Goal: Transaction & Acquisition: Purchase product/service

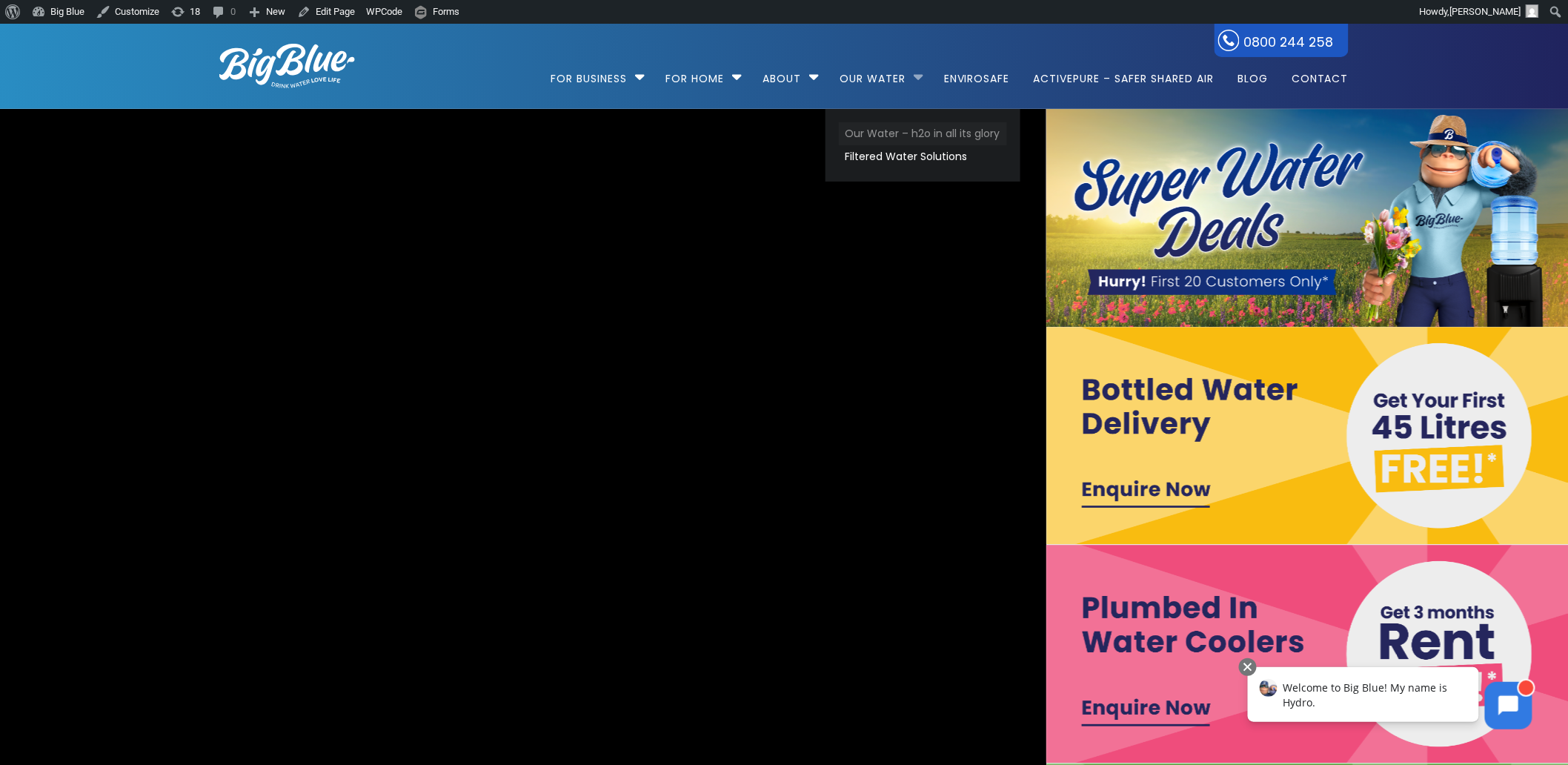
click at [906, 128] on link "Our Water – h2o in all its glory" at bounding box center [923, 133] width 168 height 23
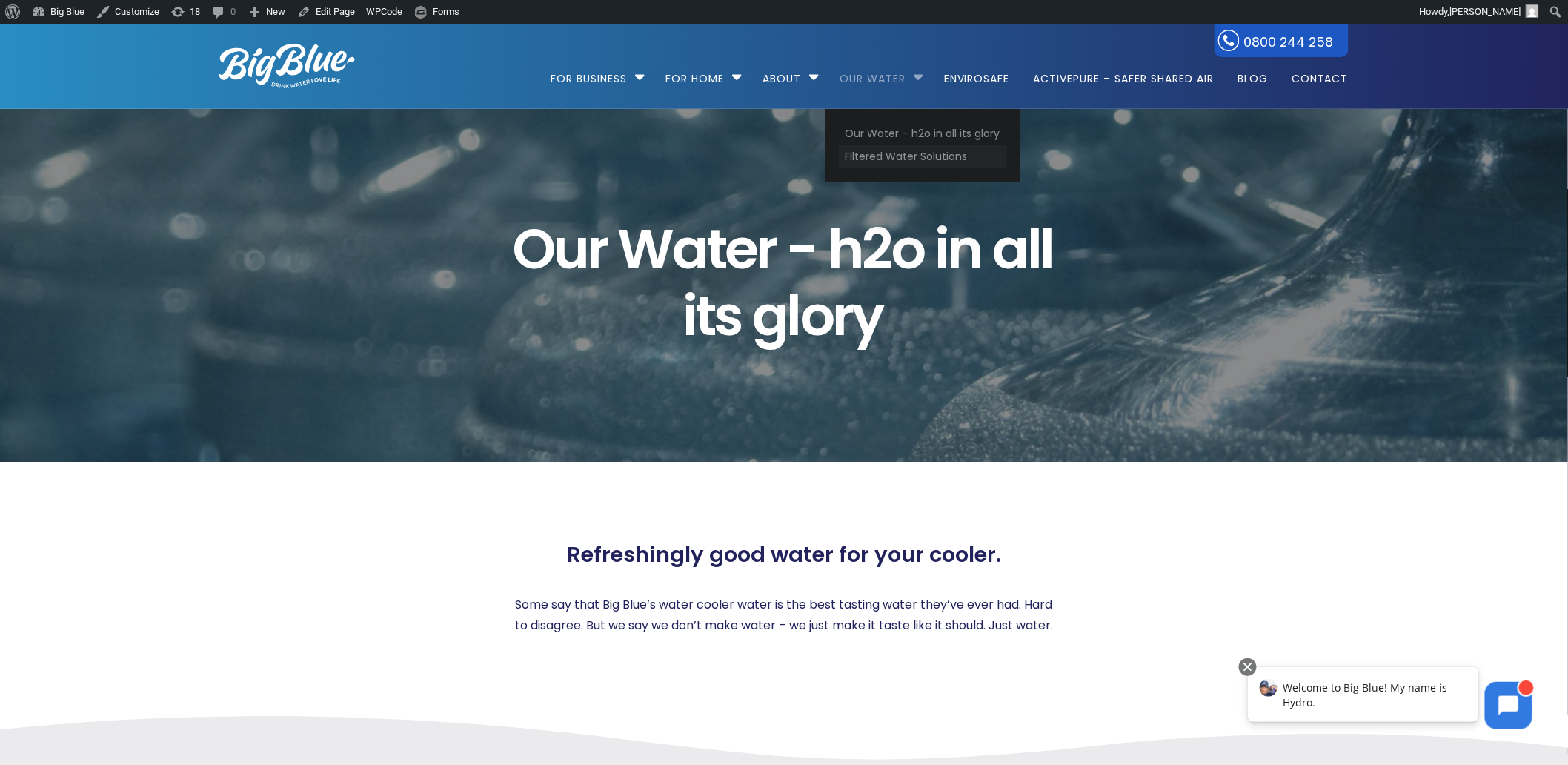
click at [900, 151] on link "Filtered Water Solutions" at bounding box center [923, 156] width 168 height 23
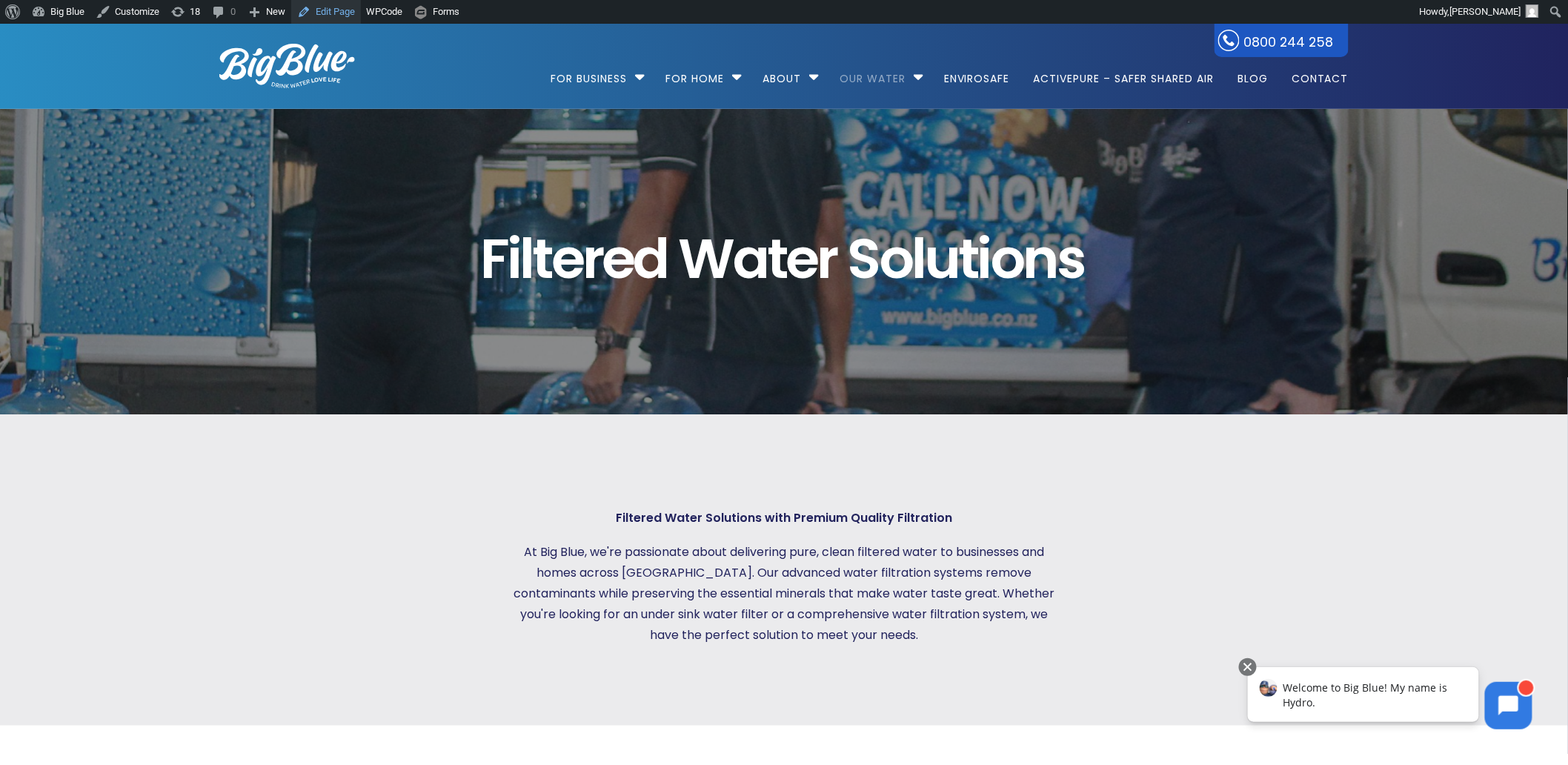
click at [338, 11] on link "Edit Page" at bounding box center [326, 12] width 70 height 24
click at [323, 9] on link "Edit Page" at bounding box center [326, 12] width 70 height 24
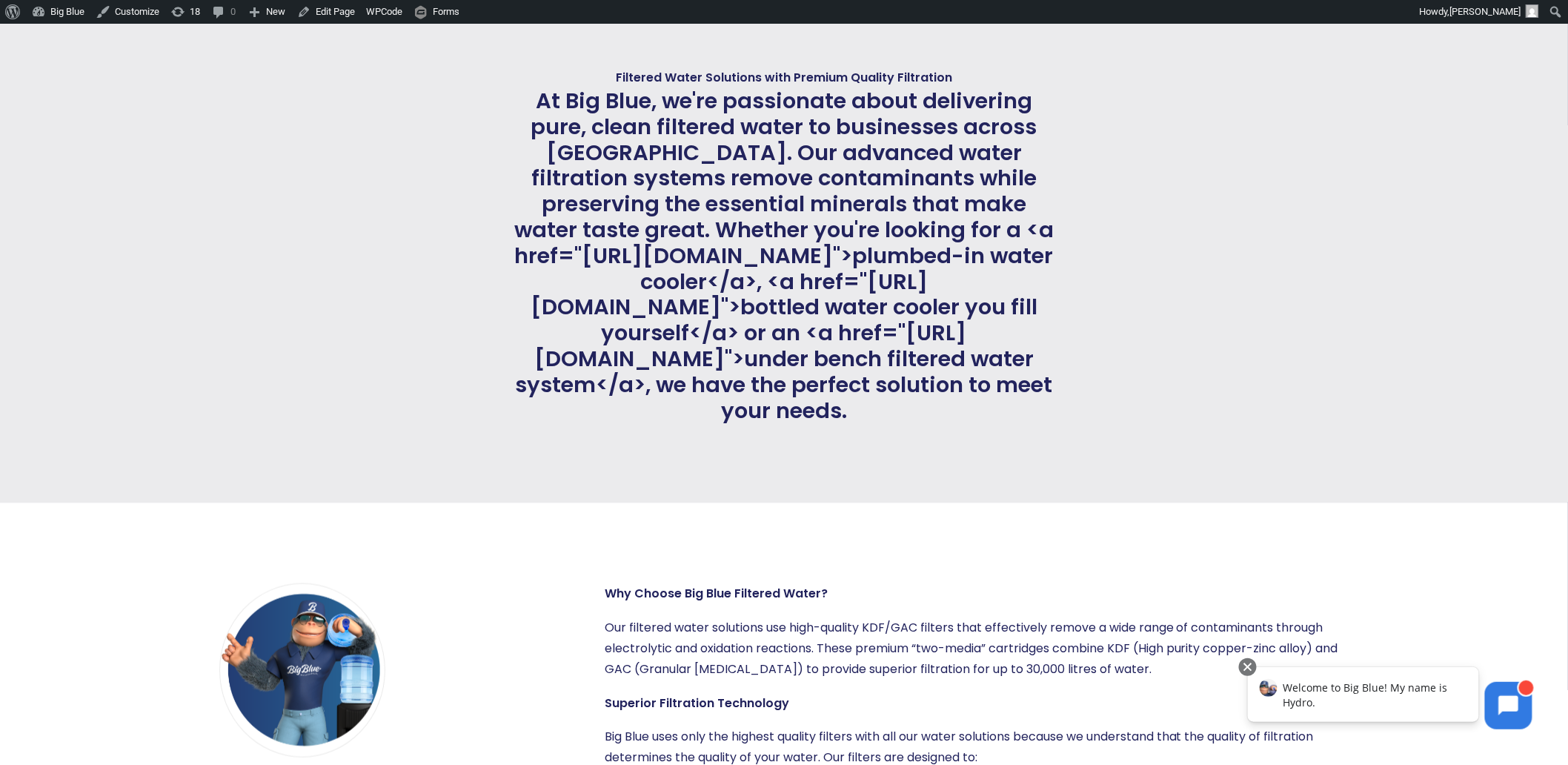
scroll to position [453, 0]
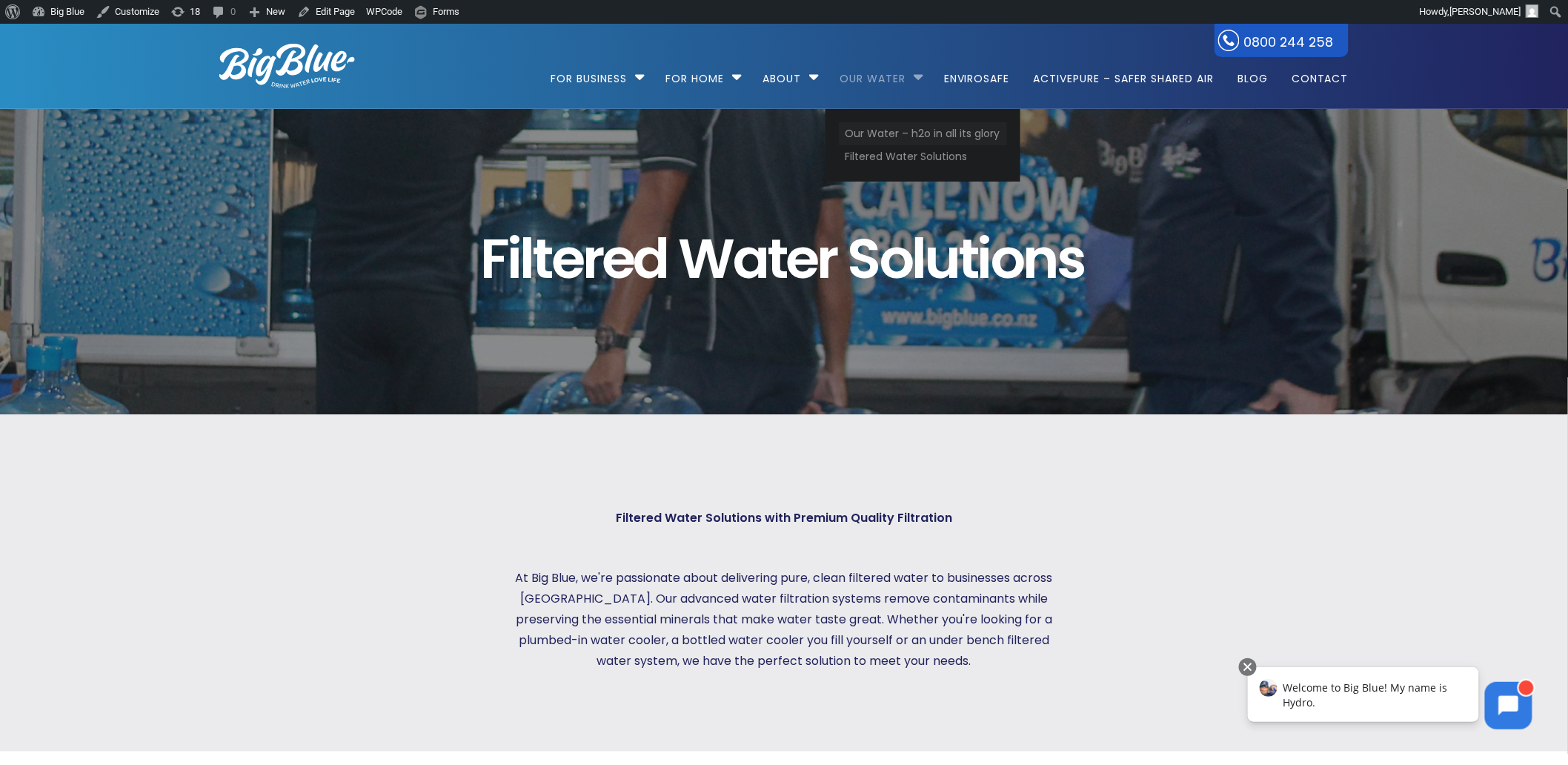
click at [892, 137] on link "Our Water – h2o in all its glory" at bounding box center [923, 133] width 168 height 23
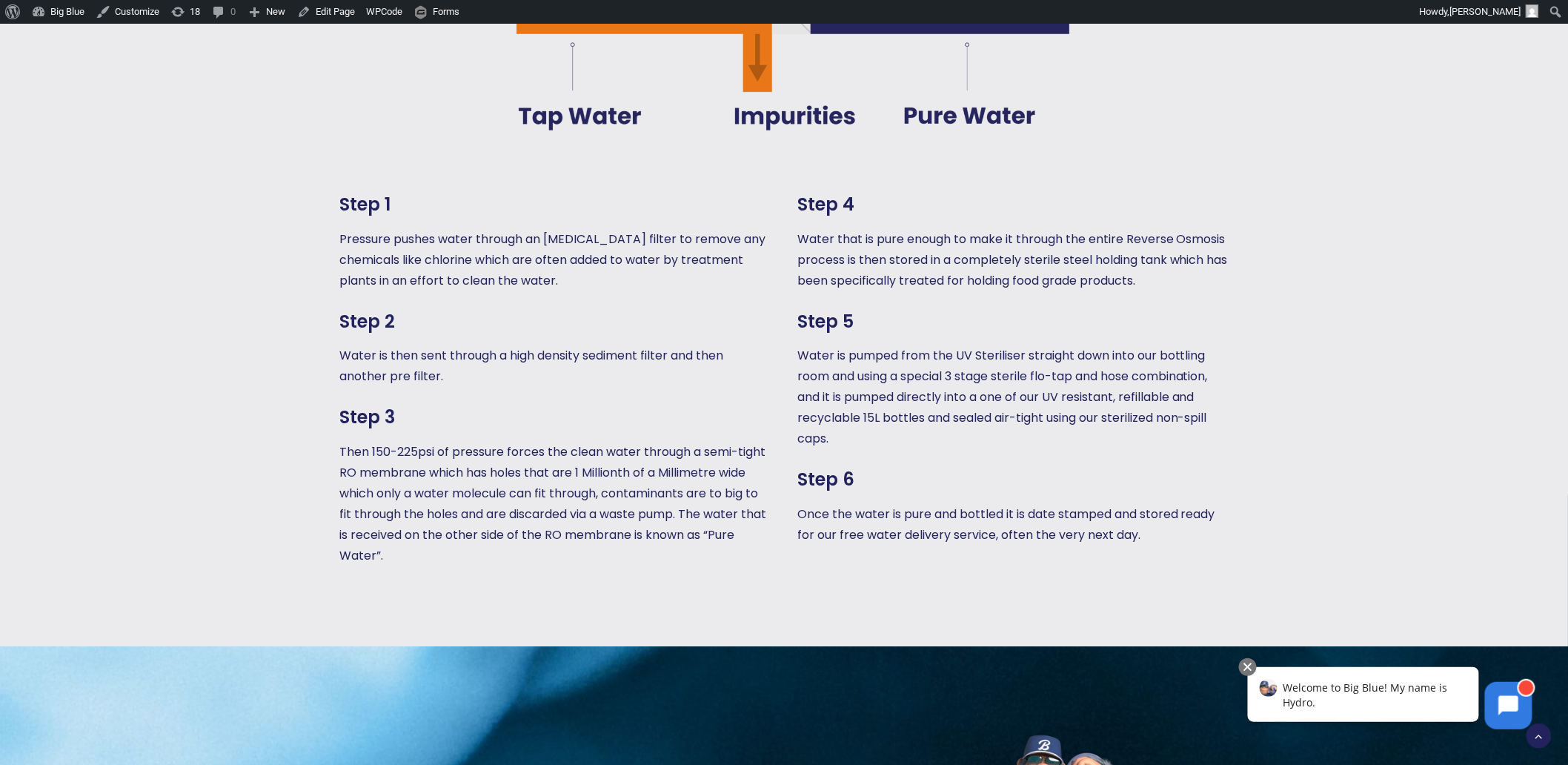
scroll to position [1627, 0]
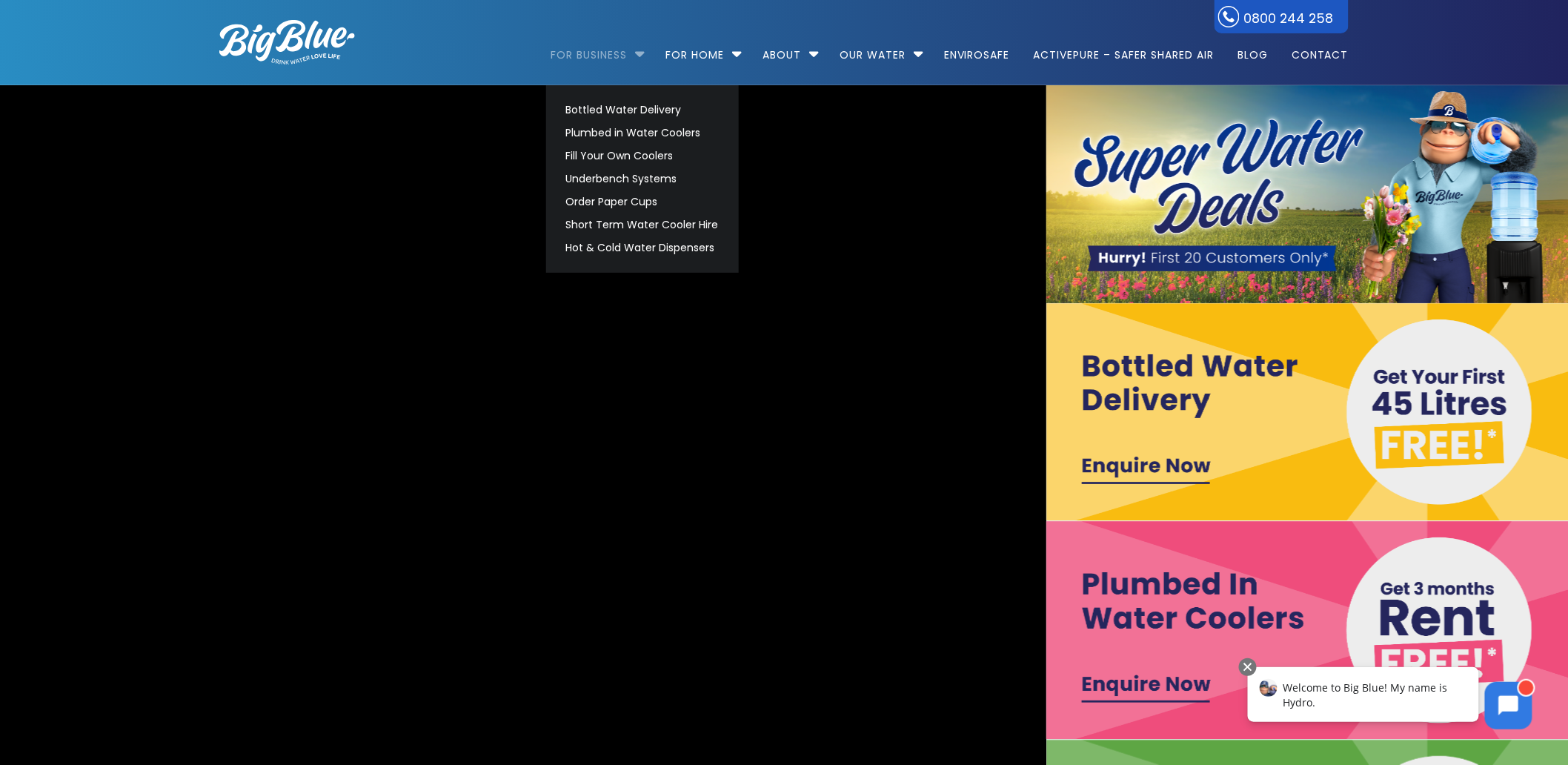
click at [617, 53] on link "For Business" at bounding box center [595, 48] width 87 height 96
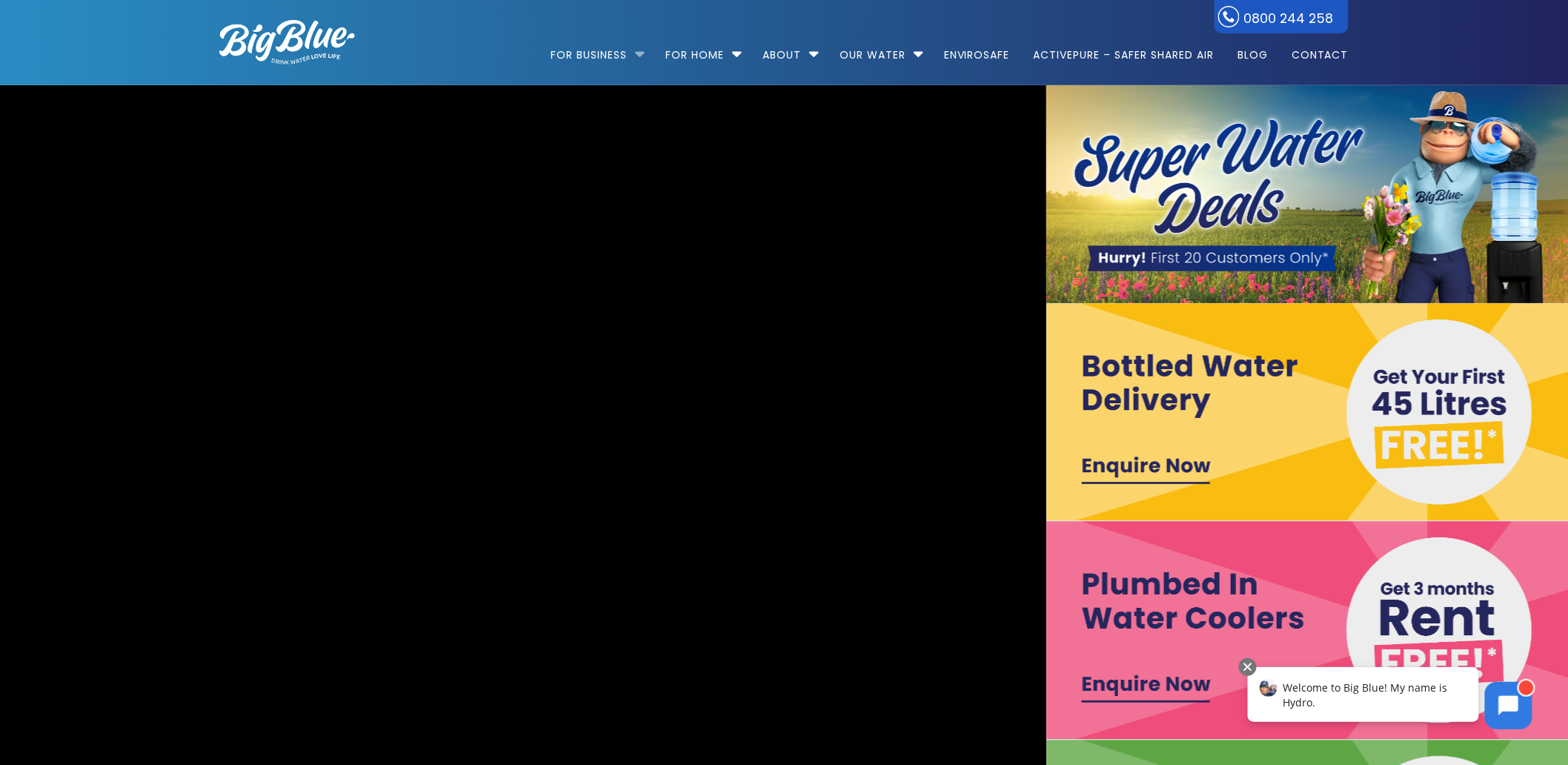
click at [632, 53] on li "For Business Bottled Water Delivery Plumbed in Water Coolers Fill Your Own Cool…" at bounding box center [602, 49] width 101 height 85
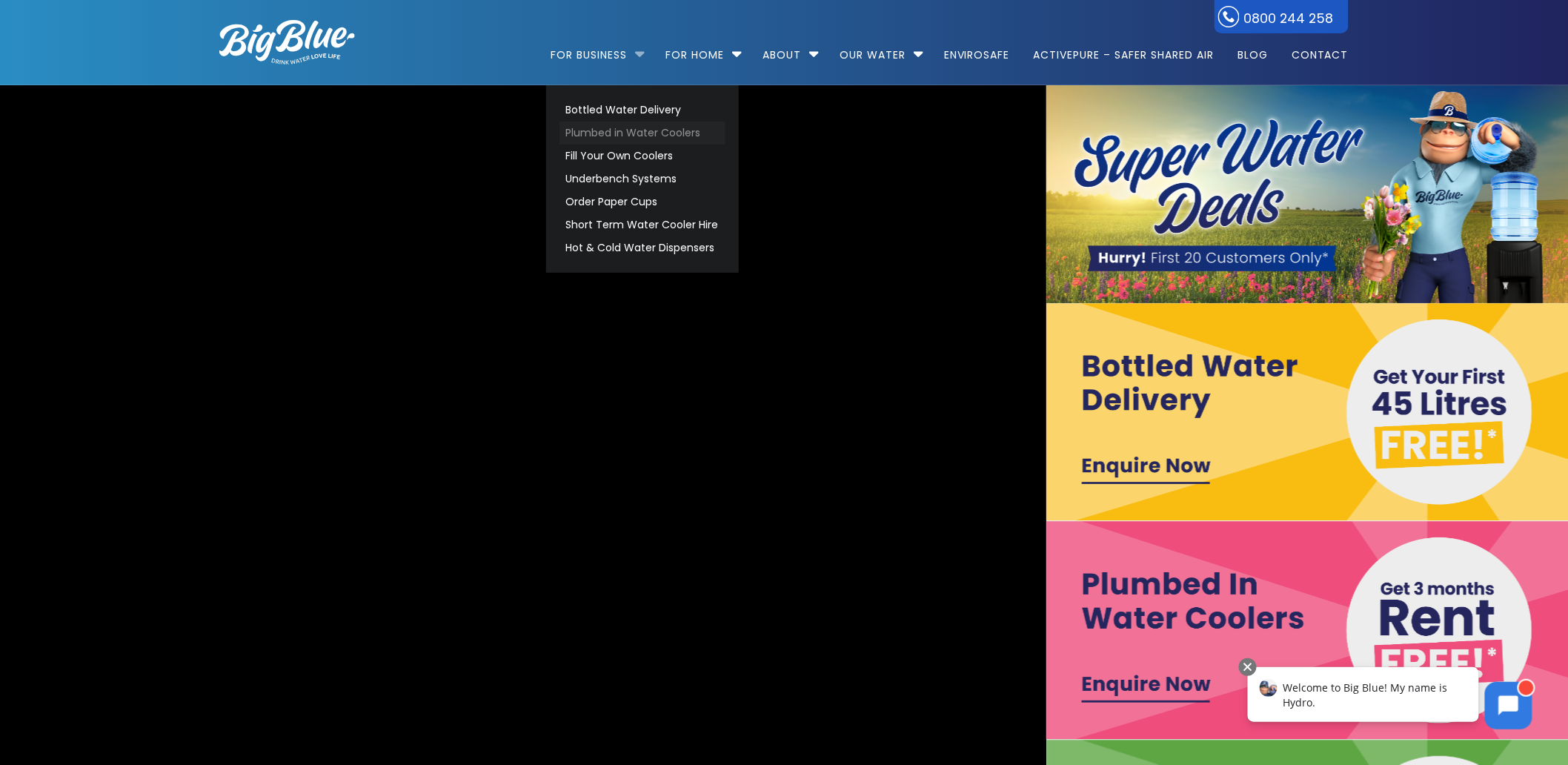
click at [620, 130] on link "Plumbed in Water Coolers" at bounding box center [642, 133] width 166 height 23
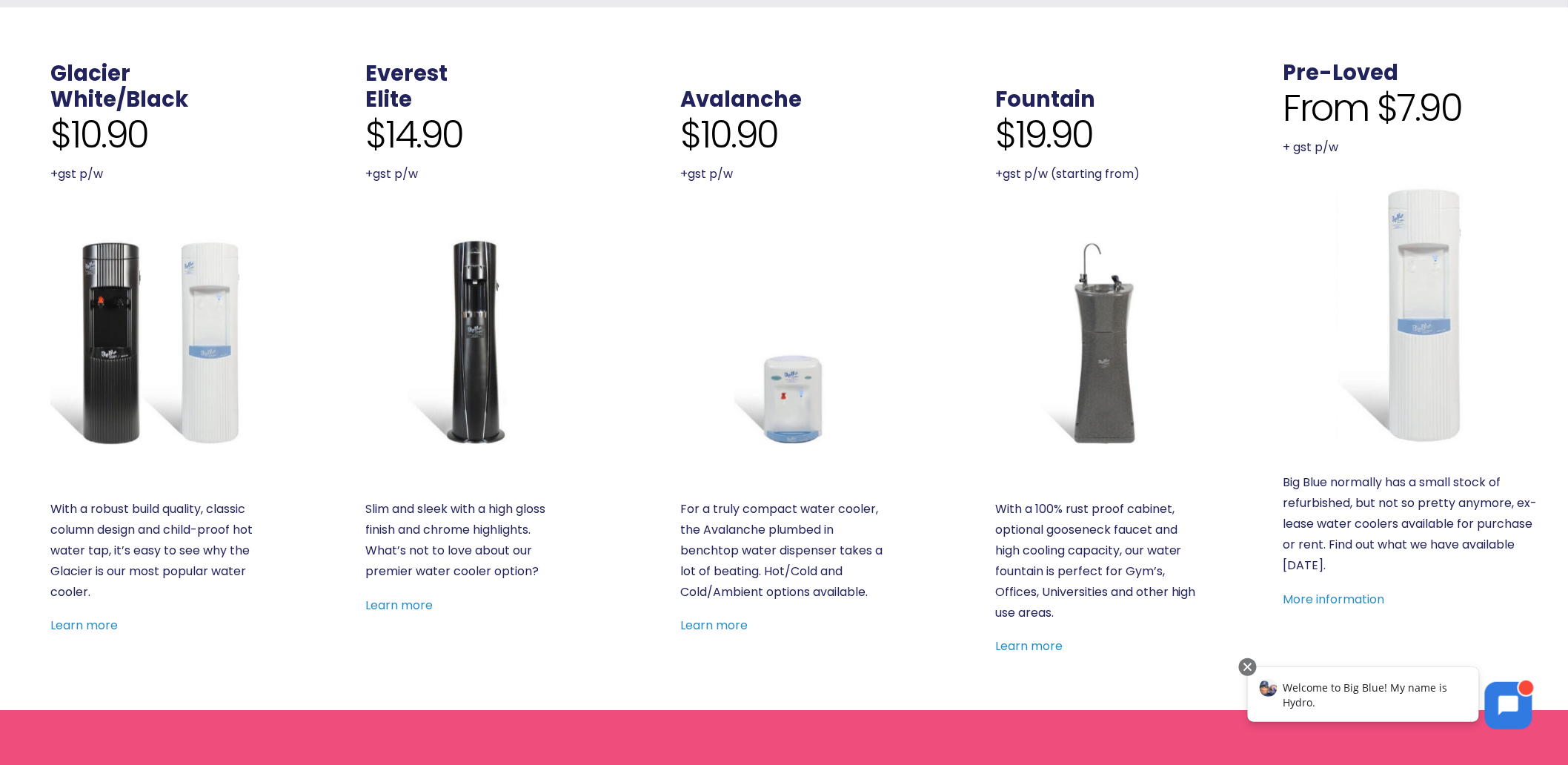
scroll to position [576, 0]
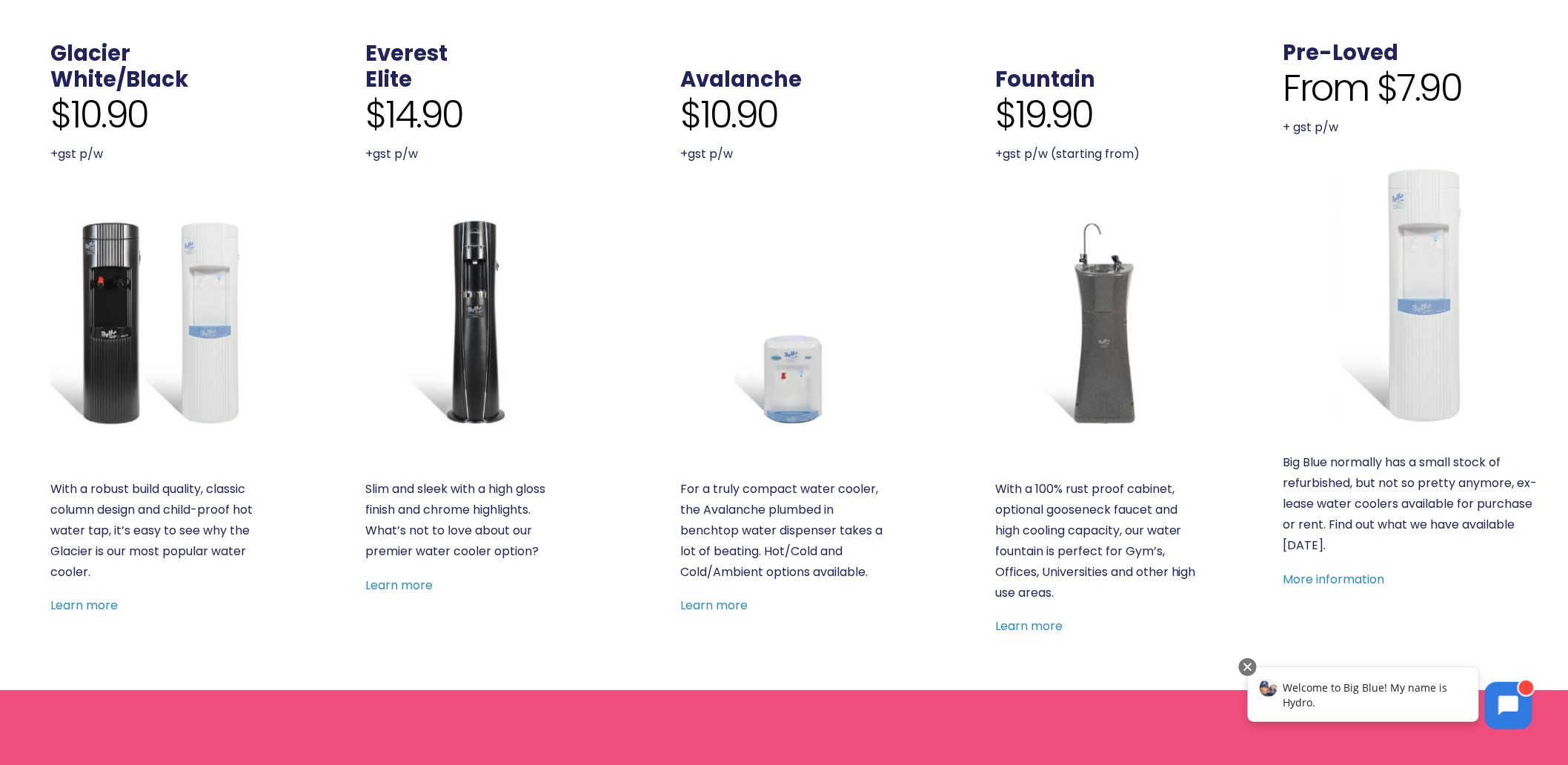
click at [158, 316] on img at bounding box center [154, 322] width 208 height 208
